Goal: Task Accomplishment & Management: Manage account settings

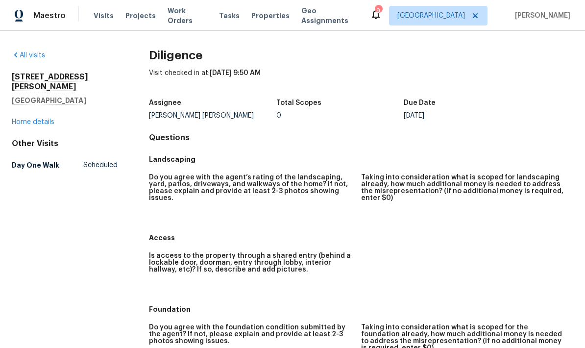
scroll to position [-21, 0]
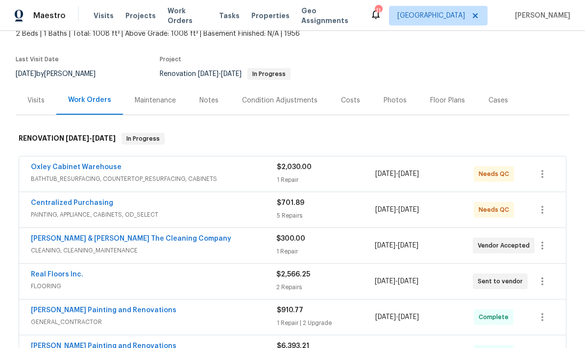
scroll to position [63, 0]
click at [335, 175] on div "1 Repair" at bounding box center [326, 179] width 98 height 10
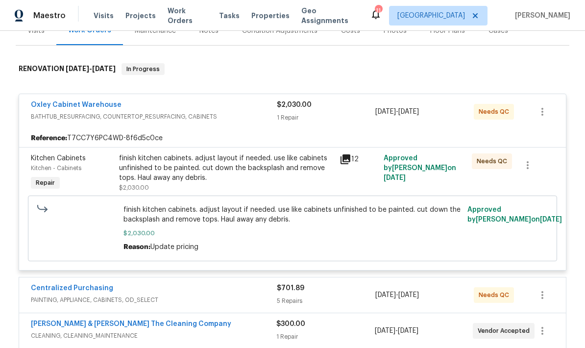
scroll to position [133, 0]
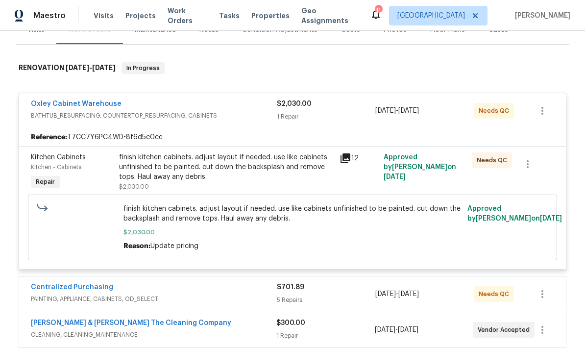
click at [309, 190] on div "finish kitchen cabinets. adjust layout if needed. use like cabinets unfinished …" at bounding box center [226, 171] width 214 height 39
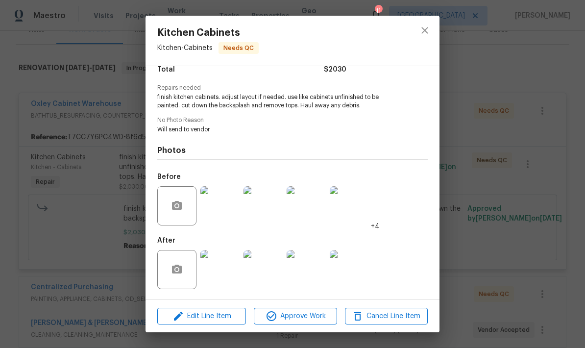
scroll to position [89, 0]
click at [223, 279] on img at bounding box center [219, 269] width 39 height 39
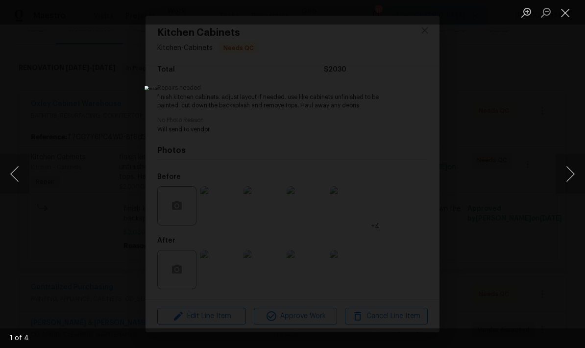
click at [570, 175] on button "Next image" at bounding box center [569, 173] width 29 height 39
click at [570, 176] on button "Next image" at bounding box center [569, 173] width 29 height 39
click at [568, 175] on button "Next image" at bounding box center [569, 173] width 29 height 39
click at [17, 179] on button "Previous image" at bounding box center [14, 173] width 29 height 39
click at [572, 177] on button "Next image" at bounding box center [569, 173] width 29 height 39
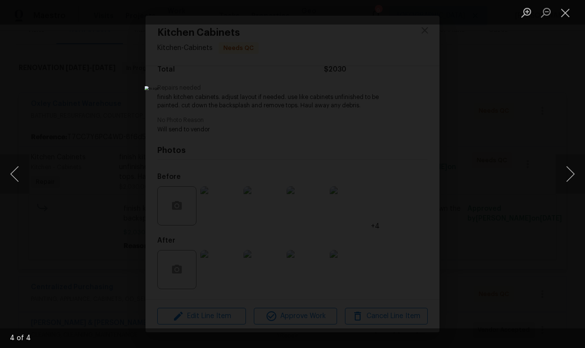
click at [575, 181] on button "Next image" at bounding box center [569, 173] width 29 height 39
click at [572, 185] on button "Next image" at bounding box center [569, 173] width 29 height 39
click at [571, 174] on button "Next image" at bounding box center [569, 173] width 29 height 39
click at [574, 175] on button "Next image" at bounding box center [569, 173] width 29 height 39
click at [575, 179] on button "Next image" at bounding box center [569, 173] width 29 height 39
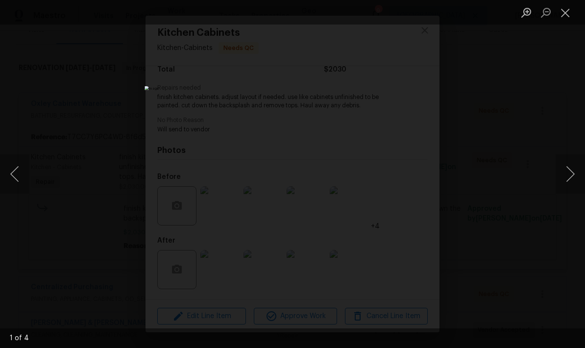
click at [572, 178] on button "Next image" at bounding box center [569, 173] width 29 height 39
click at [573, 178] on button "Next image" at bounding box center [569, 173] width 29 height 39
click at [560, 21] on button "Close lightbox" at bounding box center [565, 12] width 20 height 17
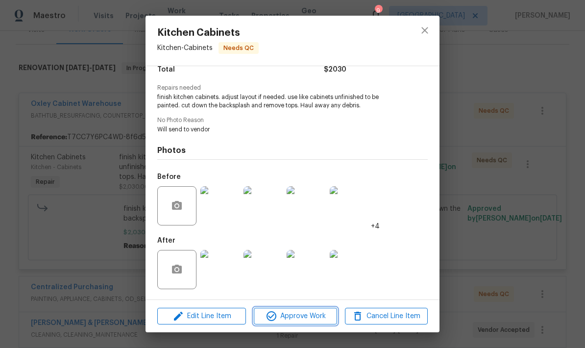
click at [308, 317] on span "Approve Work" at bounding box center [295, 316] width 77 height 12
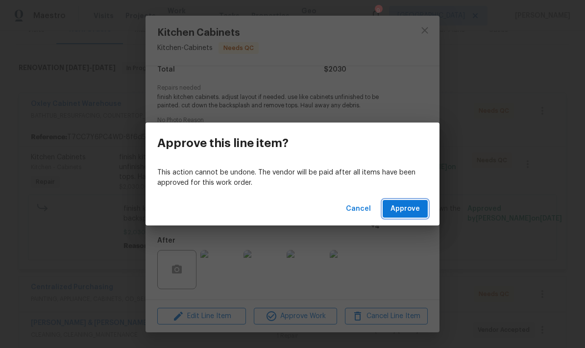
click at [407, 213] on span "Approve" at bounding box center [404, 209] width 29 height 12
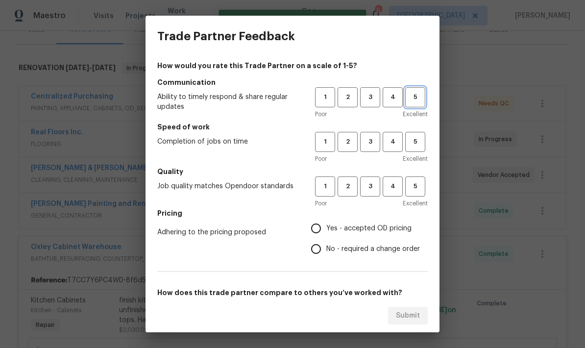
click at [410, 98] on span "5" at bounding box center [415, 97] width 18 height 11
click at [414, 141] on span "5" at bounding box center [415, 141] width 18 height 11
click at [422, 188] on span "5" at bounding box center [415, 186] width 18 height 11
click at [318, 230] on input "Yes - accepted OD pricing" at bounding box center [316, 228] width 21 height 21
radio input "true"
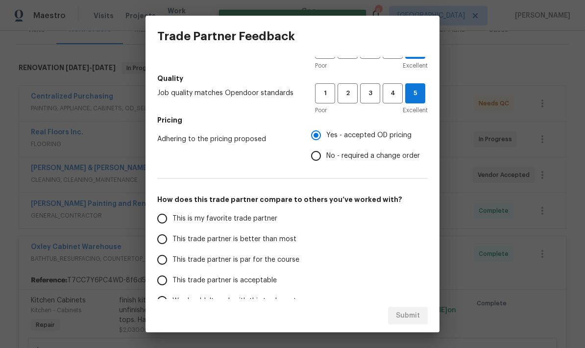
scroll to position [94, 0]
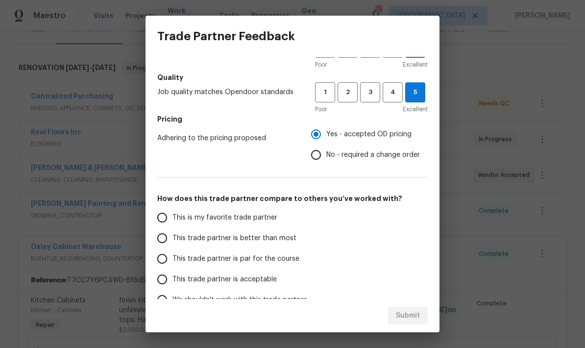
click at [170, 244] on input "This trade partner is better than most" at bounding box center [162, 238] width 21 height 21
click at [417, 317] on span "Submit" at bounding box center [408, 316] width 24 height 12
radio input "true"
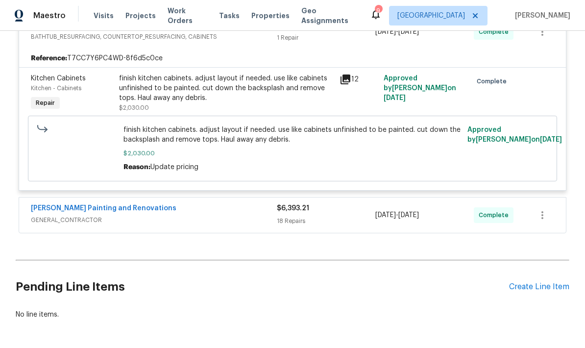
scroll to position [355, 0]
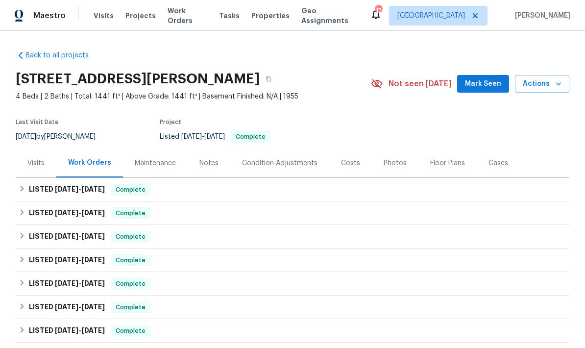
click at [39, 168] on div "Visits" at bounding box center [36, 162] width 41 height 29
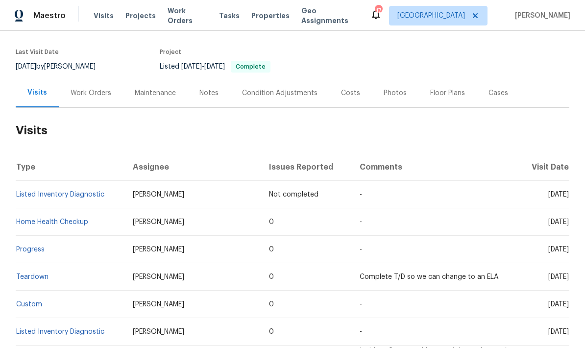
scroll to position [72, 0]
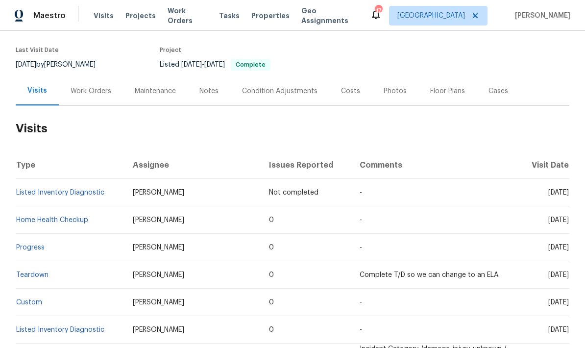
click at [125, 221] on td "Home Health Checkup" at bounding box center [70, 219] width 109 height 27
click at [77, 218] on link "Home Health Checkup" at bounding box center [52, 219] width 72 height 7
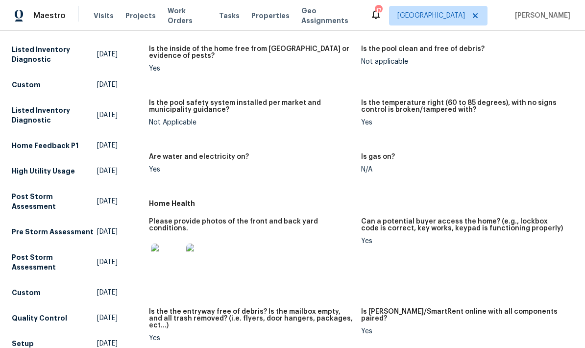
scroll to position [303, 0]
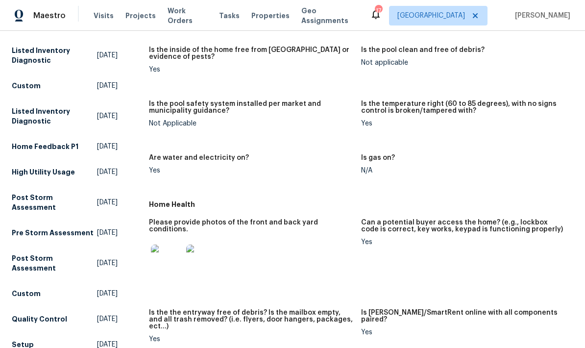
click at [199, 250] on img at bounding box center [201, 259] width 31 height 31
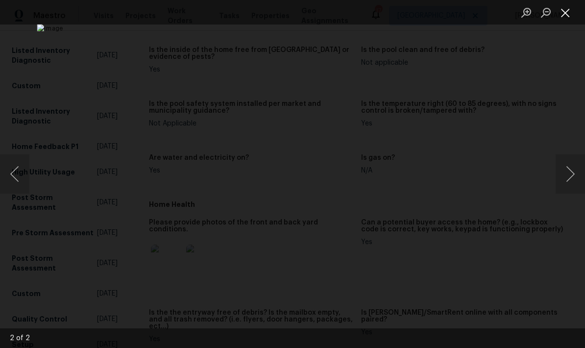
click at [566, 19] on button "Close lightbox" at bounding box center [565, 12] width 20 height 17
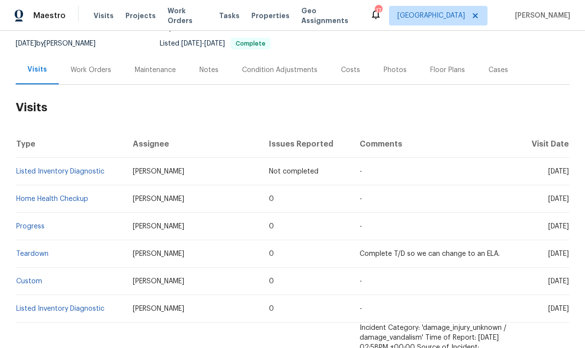
scroll to position [95, 0]
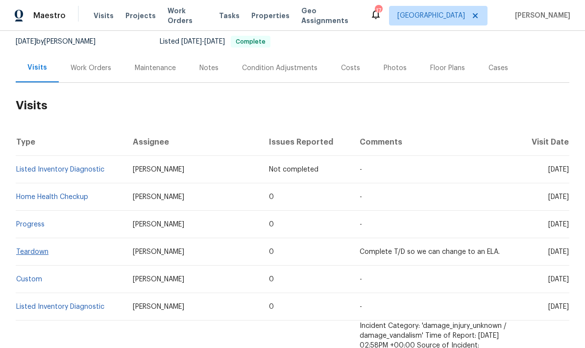
click at [31, 254] on link "Teardown" at bounding box center [32, 251] width 32 height 7
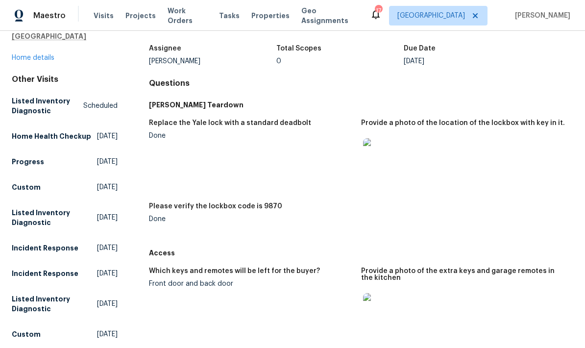
scroll to position [55, 0]
click at [383, 154] on img at bounding box center [378, 153] width 31 height 31
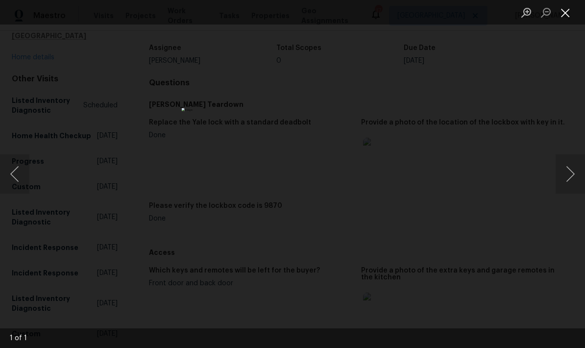
click at [569, 14] on button "Close lightbox" at bounding box center [565, 12] width 20 height 17
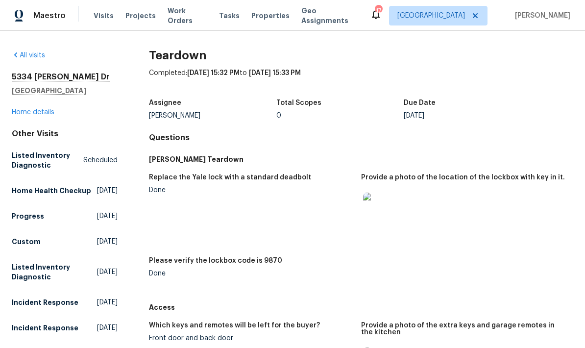
scroll to position [0, 0]
click at [52, 113] on link "Home details" at bounding box center [33, 112] width 43 height 7
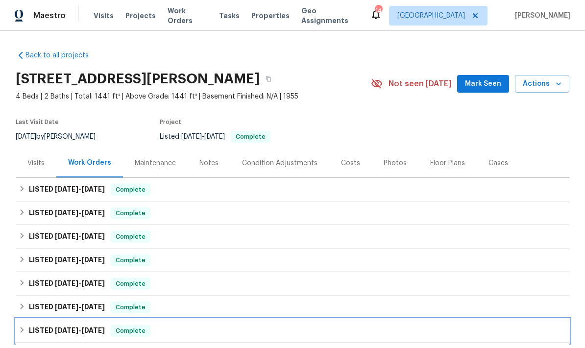
click at [260, 339] on div "LISTED 8/9/24 - 9/5/24 Complete" at bounding box center [292, 331] width 553 height 24
